Goal: Information Seeking & Learning: Learn about a topic

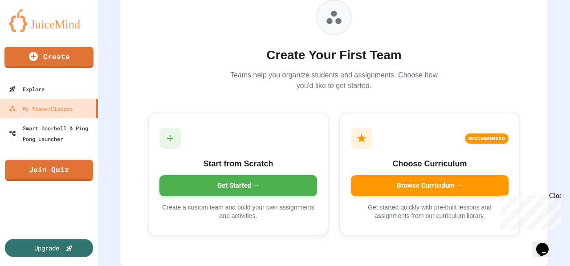
scroll to position [102, 0]
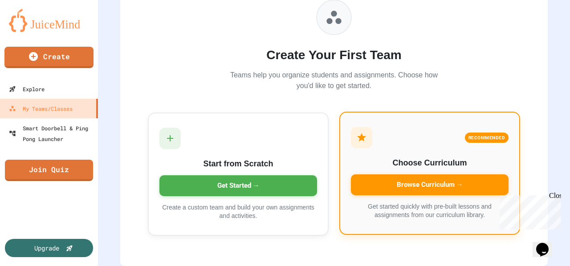
click at [375, 179] on div "Browse Curriculum →" at bounding box center [430, 185] width 158 height 21
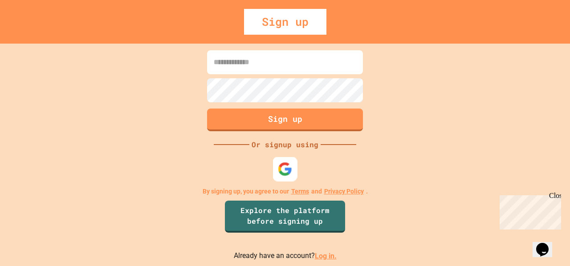
click at [284, 167] on img at bounding box center [285, 169] width 15 height 15
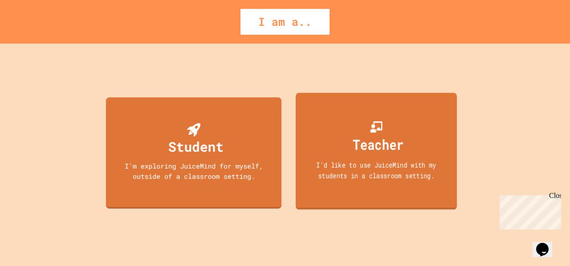
click at [356, 150] on div "Teacher" at bounding box center [378, 144] width 51 height 21
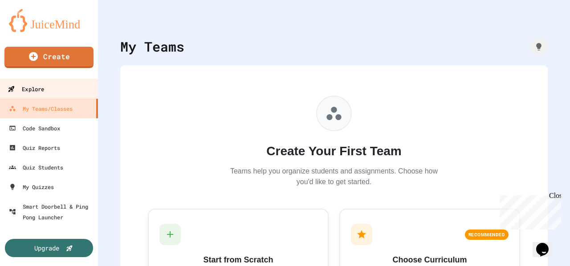
click at [56, 85] on link "Explore" at bounding box center [49, 89] width 101 height 20
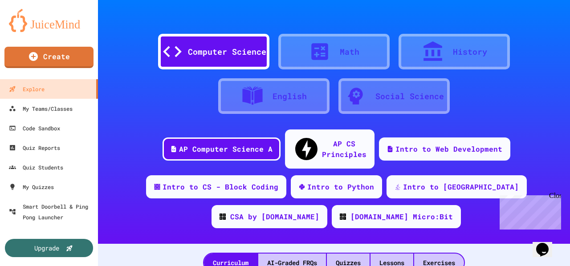
scroll to position [4, 0]
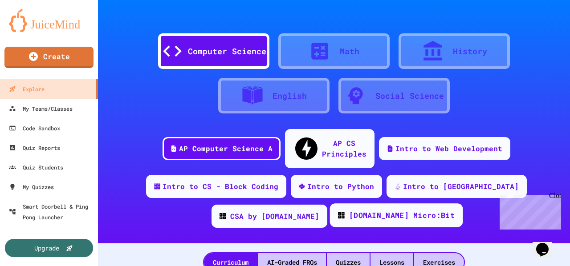
click at [349, 210] on div "[DOMAIN_NAME] Micro:Bit" at bounding box center [402, 215] width 106 height 11
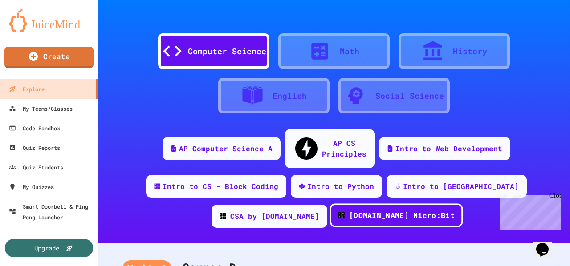
click at [349, 210] on div "[DOMAIN_NAME] Micro:Bit" at bounding box center [402, 215] width 106 height 11
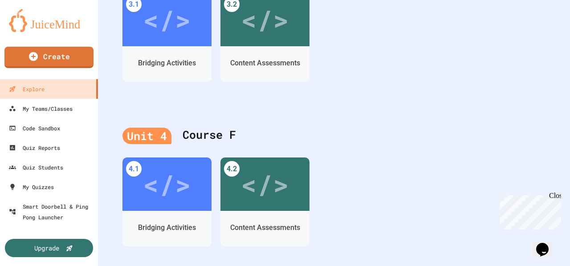
scroll to position [118, 0]
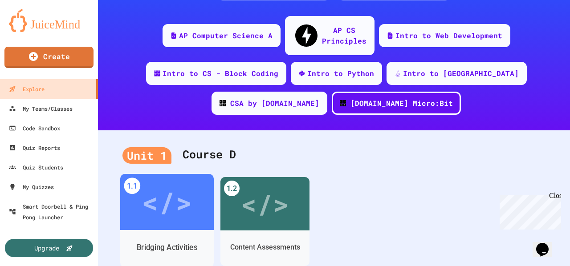
click at [180, 196] on div "</>" at bounding box center [167, 202] width 50 height 42
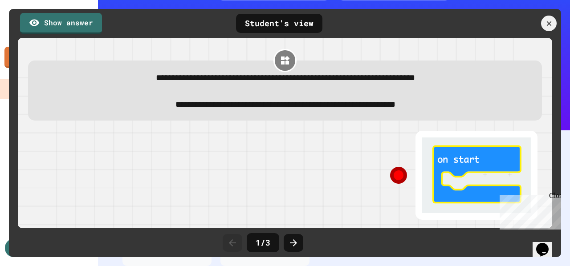
drag, startPoint x: 460, startPoint y: 153, endPoint x: 378, endPoint y: 168, distance: 83.8
click at [378, 168] on div at bounding box center [416, 175] width 263 height 98
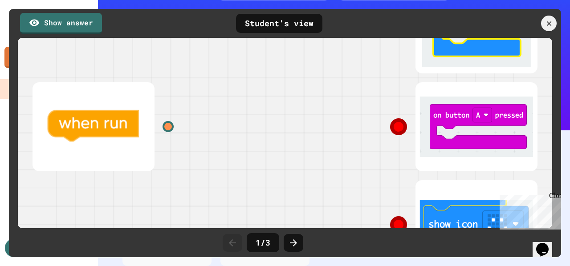
scroll to position [147, 0]
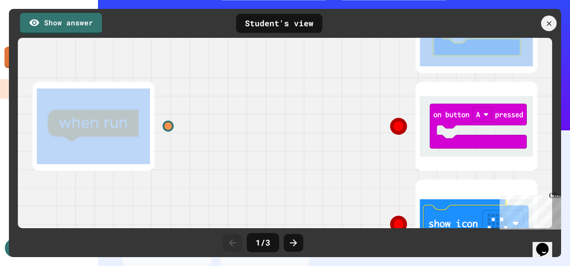
drag, startPoint x: 100, startPoint y: 122, endPoint x: 244, endPoint y: 135, distance: 144.8
click at [244, 135] on div at bounding box center [153, 126] width 263 height 98
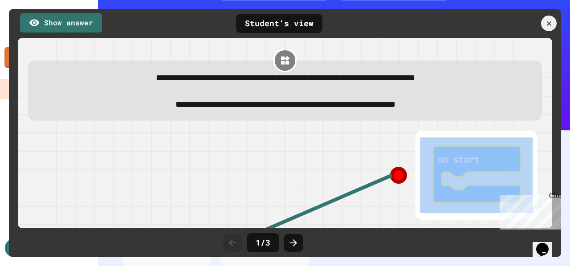
scroll to position [1, 0]
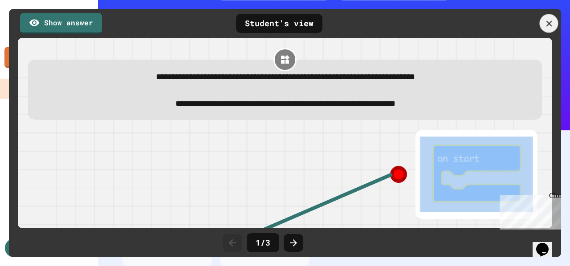
click at [550, 25] on icon at bounding box center [549, 23] width 6 height 6
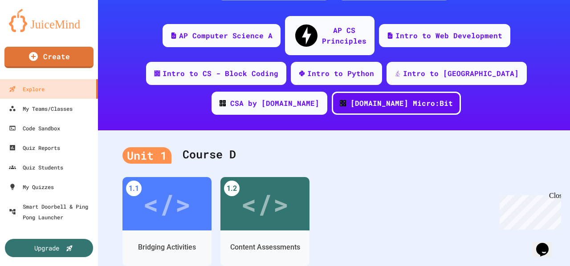
scroll to position [79, 0]
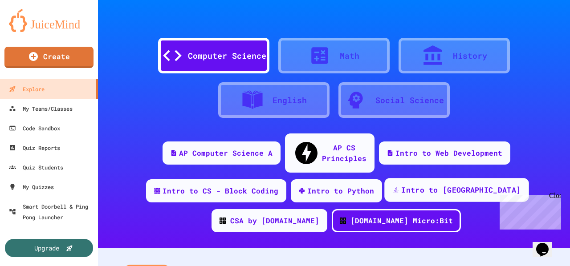
click at [401, 185] on div "Intro to [GEOGRAPHIC_DATA]" at bounding box center [460, 190] width 119 height 11
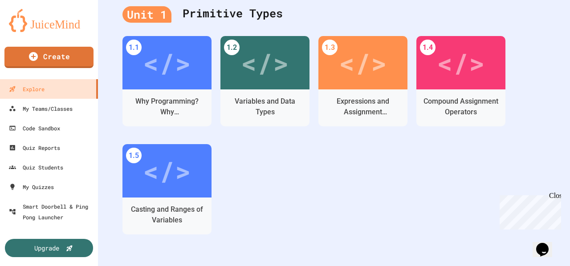
scroll to position [288, 0]
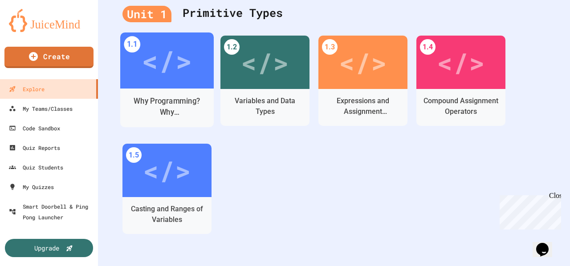
click at [162, 96] on div "Why Programming? Why [GEOGRAPHIC_DATA]?" at bounding box center [167, 107] width 80 height 22
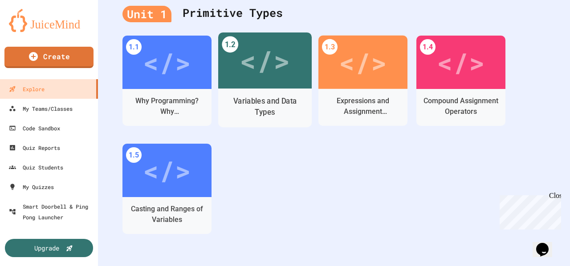
click at [294, 61] on div "</>" at bounding box center [265, 61] width 94 height 56
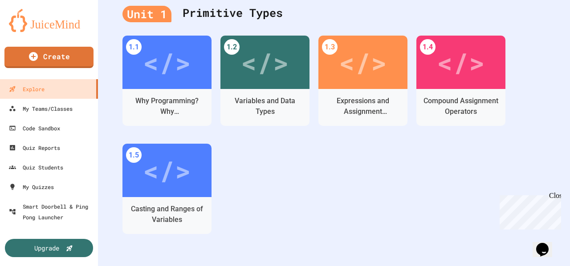
scroll to position [0, 0]
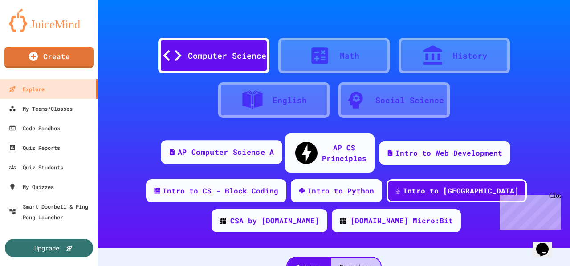
click at [259, 151] on div "AP Computer Science A" at bounding box center [222, 152] width 122 height 24
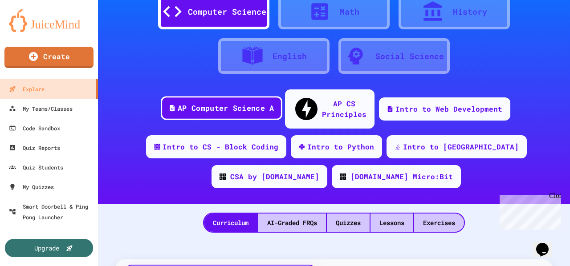
scroll to position [45, 0]
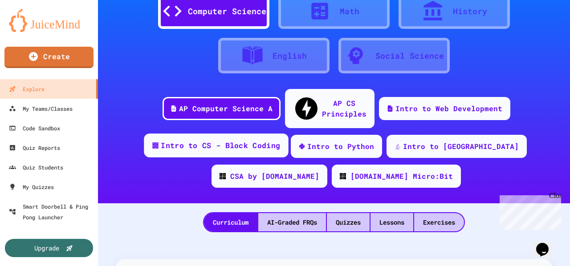
click at [225, 137] on div "Intro to CS - Block Coding" at bounding box center [216, 146] width 144 height 24
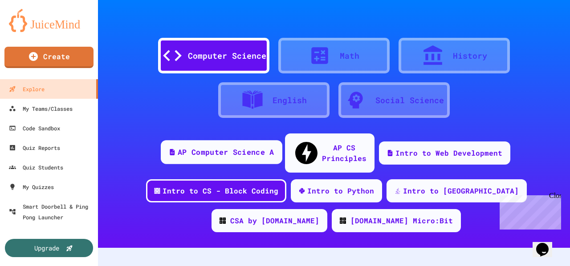
click at [233, 147] on div "AP Computer Science A" at bounding box center [226, 152] width 96 height 11
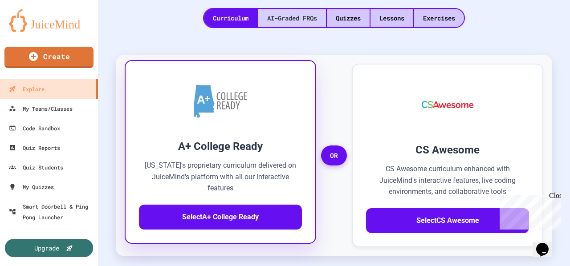
scroll to position [252, 0]
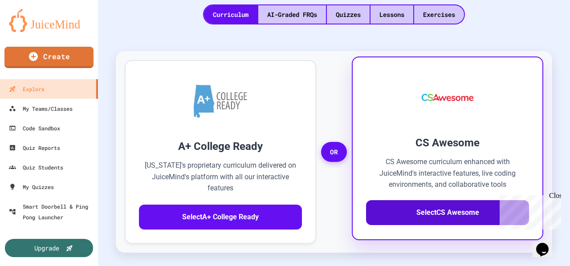
click at [444, 200] on button "Select CS Awesome" at bounding box center [447, 212] width 163 height 25
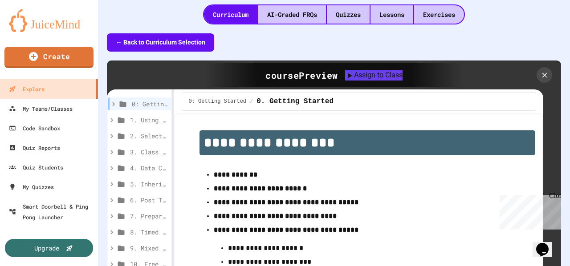
scroll to position [0, 0]
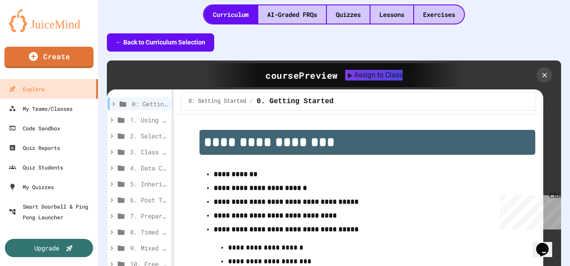
click at [224, 171] on strong "**********" at bounding box center [236, 174] width 44 height 7
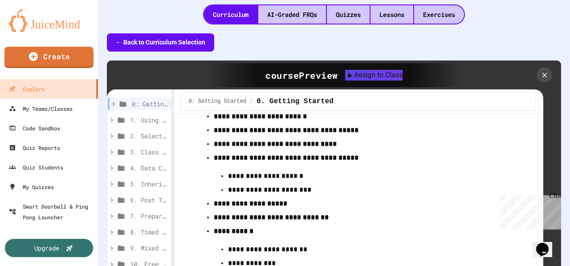
scroll to position [82, 0]
click at [244, 184] on p "**********" at bounding box center [361, 190] width 266 height 12
click at [121, 178] on div "5. Inheritance (optional)" at bounding box center [139, 184] width 63 height 13
click at [143, 115] on span "1. Using Objects and Methods" at bounding box center [144, 119] width 28 height 9
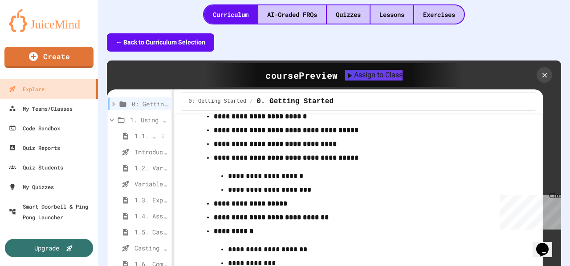
click at [146, 131] on span "1.1. Introduction to Algorithms, Programming, and Compilers" at bounding box center [146, 135] width 24 height 9
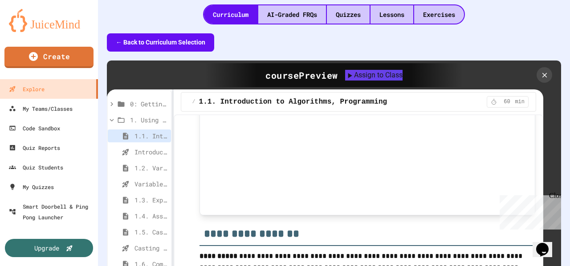
scroll to position [319, 0]
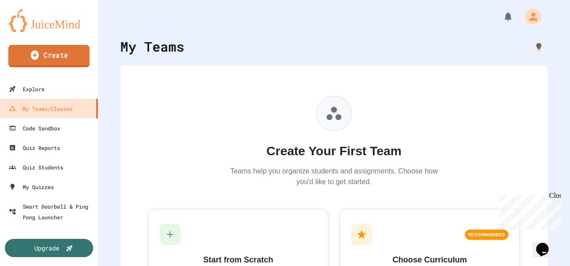
click at [75, 60] on link "Create" at bounding box center [48, 56] width 81 height 22
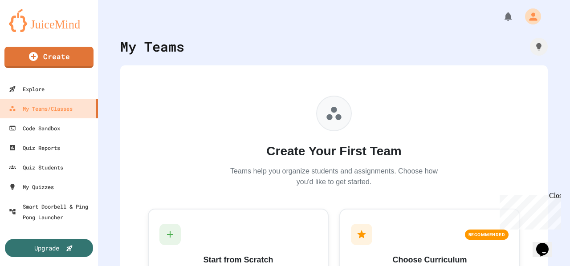
select select "**********"
click at [44, 24] on img at bounding box center [49, 20] width 80 height 23
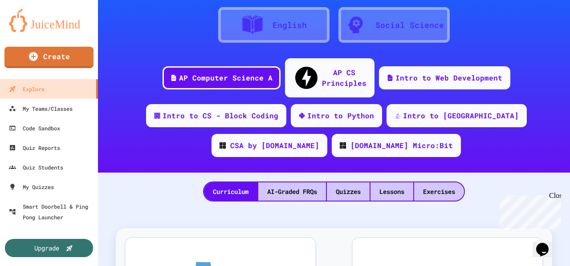
scroll to position [76, 0]
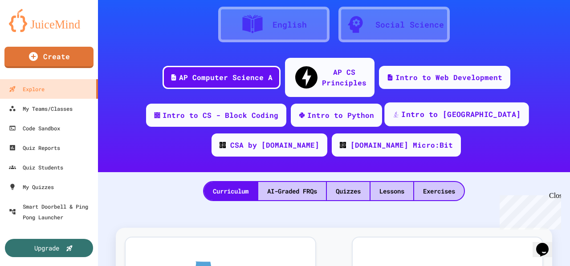
click at [394, 105] on div "Intro to [GEOGRAPHIC_DATA]" at bounding box center [456, 114] width 144 height 24
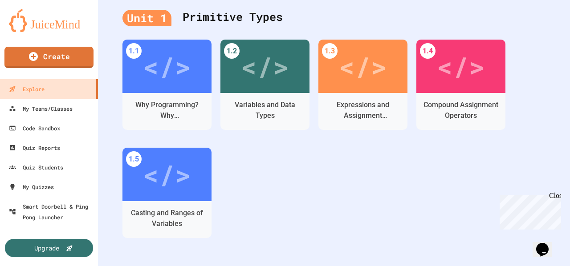
scroll to position [283, 0]
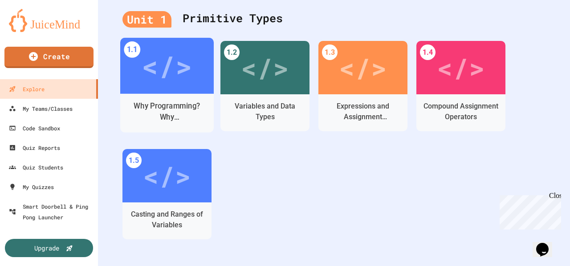
click at [167, 66] on div "</>" at bounding box center [167, 66] width 50 height 42
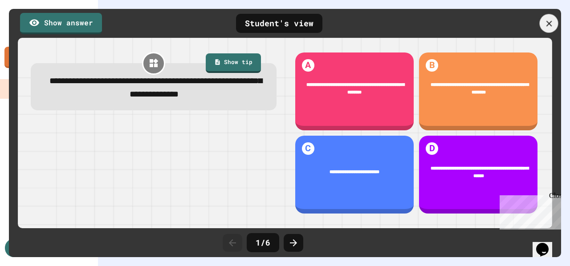
click at [556, 20] on div at bounding box center [549, 23] width 19 height 19
